Goal: Register for event/course

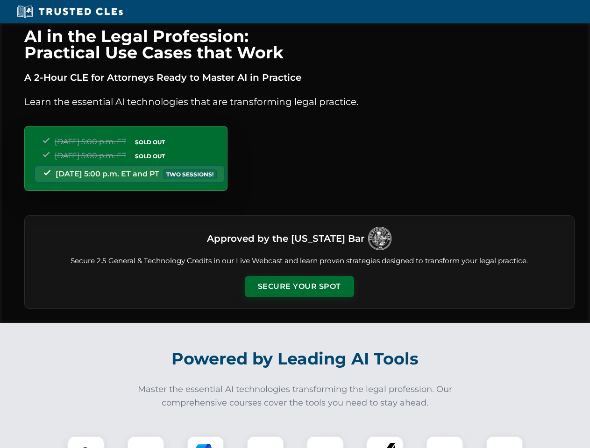
click at [299, 287] on button "Secure Your Spot" at bounding box center [299, 286] width 109 height 21
click at [86, 442] on img at bounding box center [85, 454] width 27 height 27
click at [146, 442] on div at bounding box center [145, 454] width 37 height 37
